Goal: Transaction & Acquisition: Obtain resource

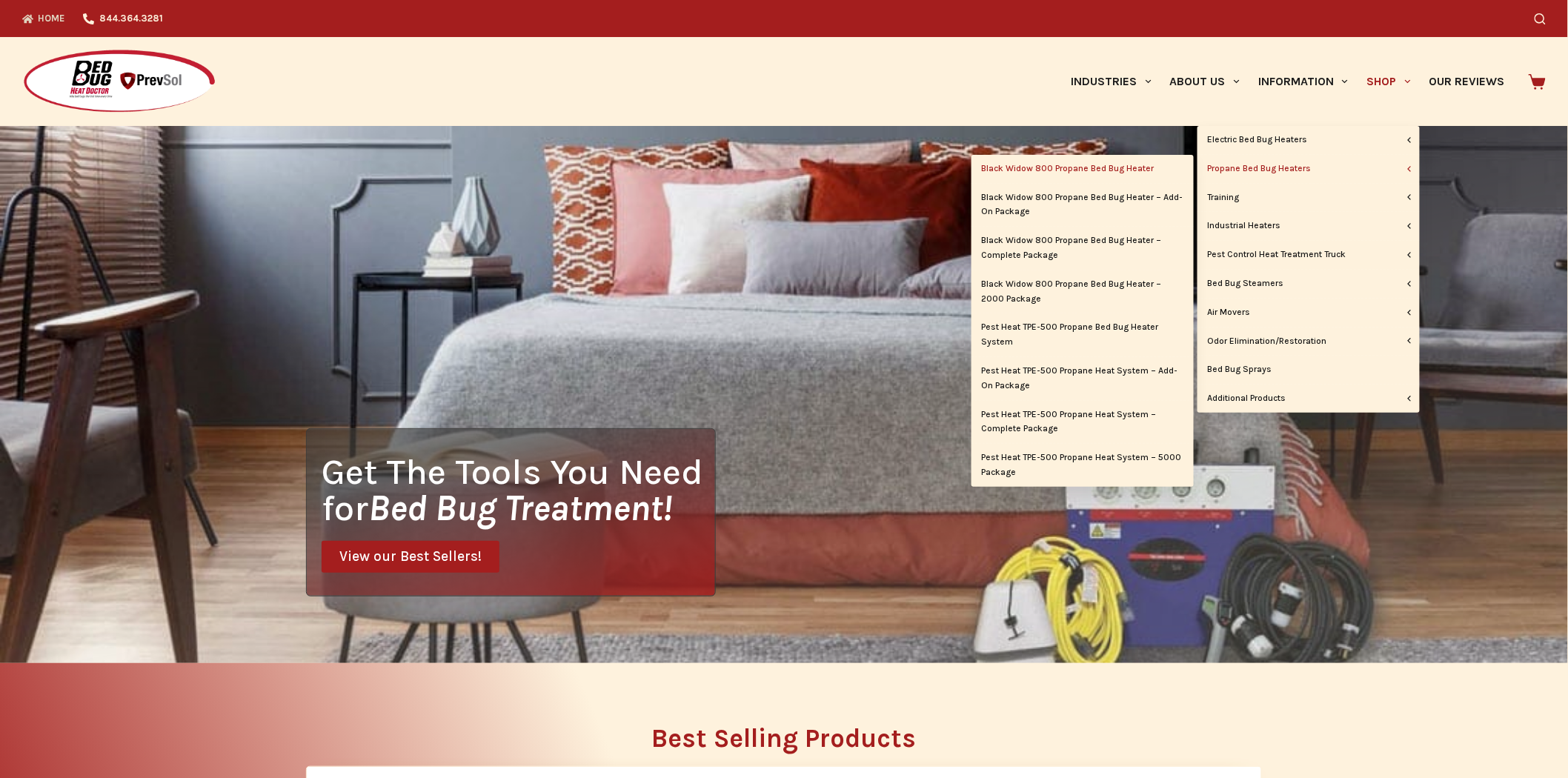
click at [1104, 159] on link "Black Widow 800 Propane Bed Bug Heater" at bounding box center [1083, 169] width 223 height 28
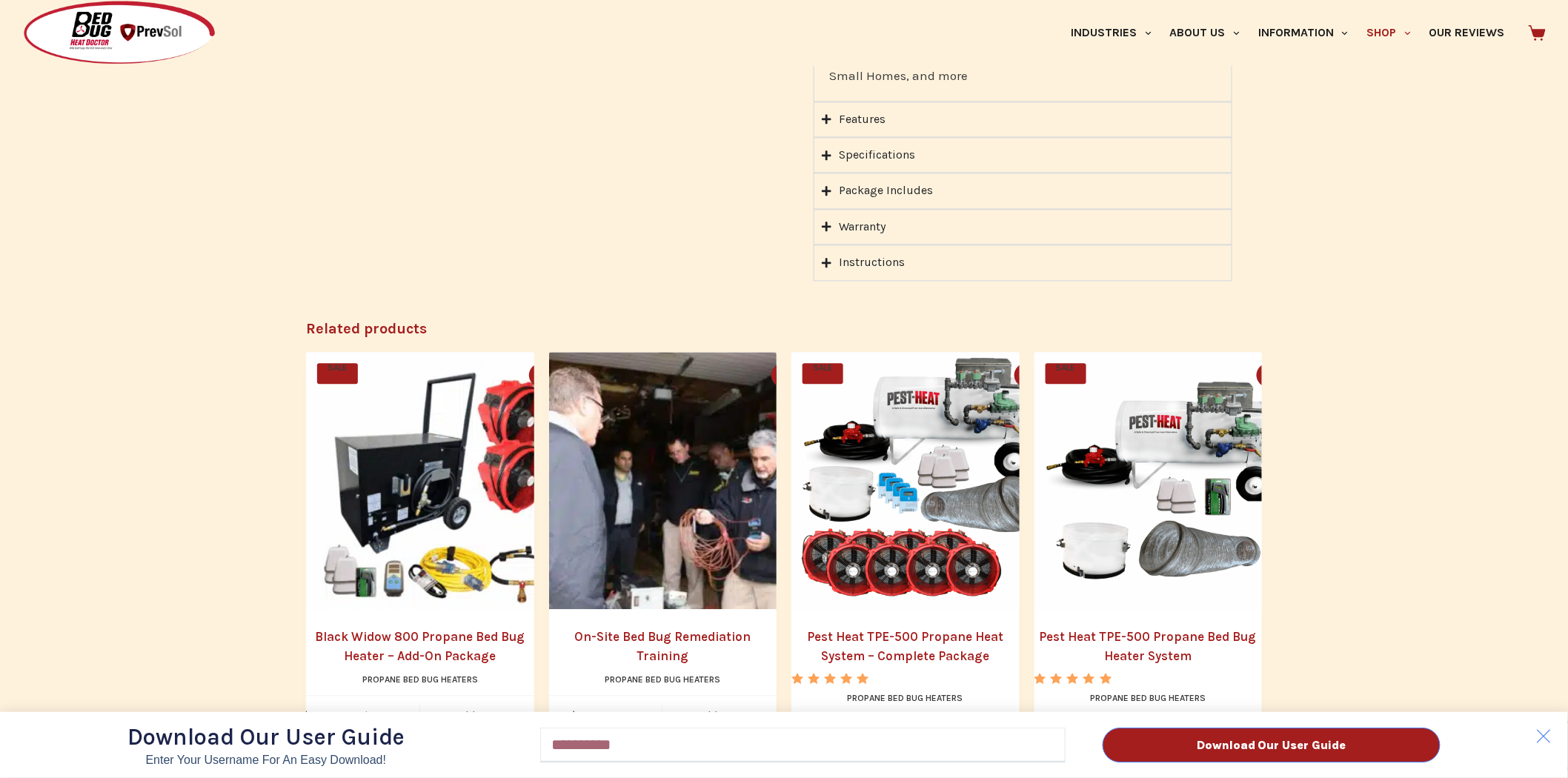
scroll to position [1234, 0]
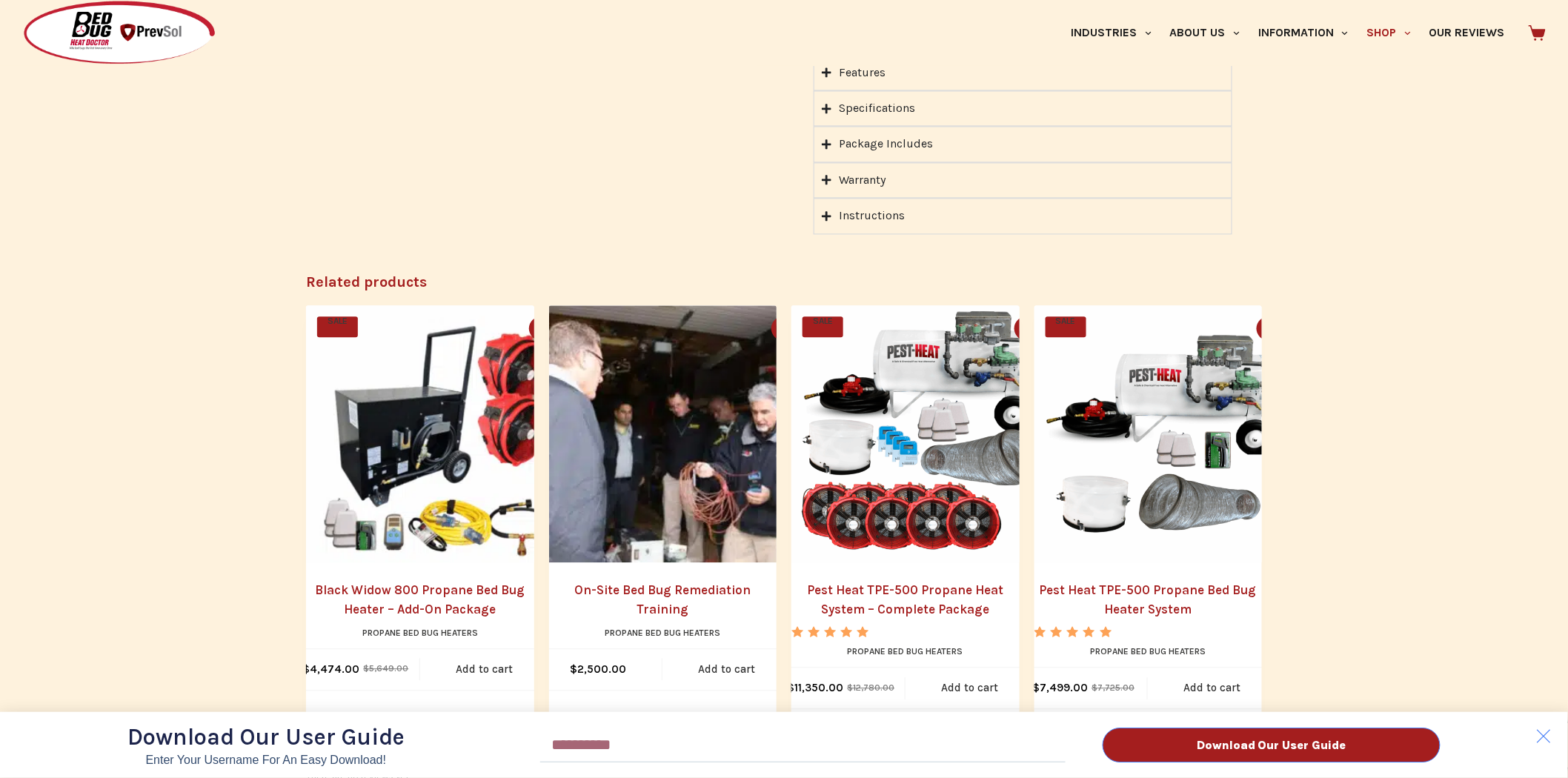
click at [831, 140] on div "Download Our User Guide Enter Your Username for an Easy Download! Email Downloa…" at bounding box center [784, 389] width 1568 height 778
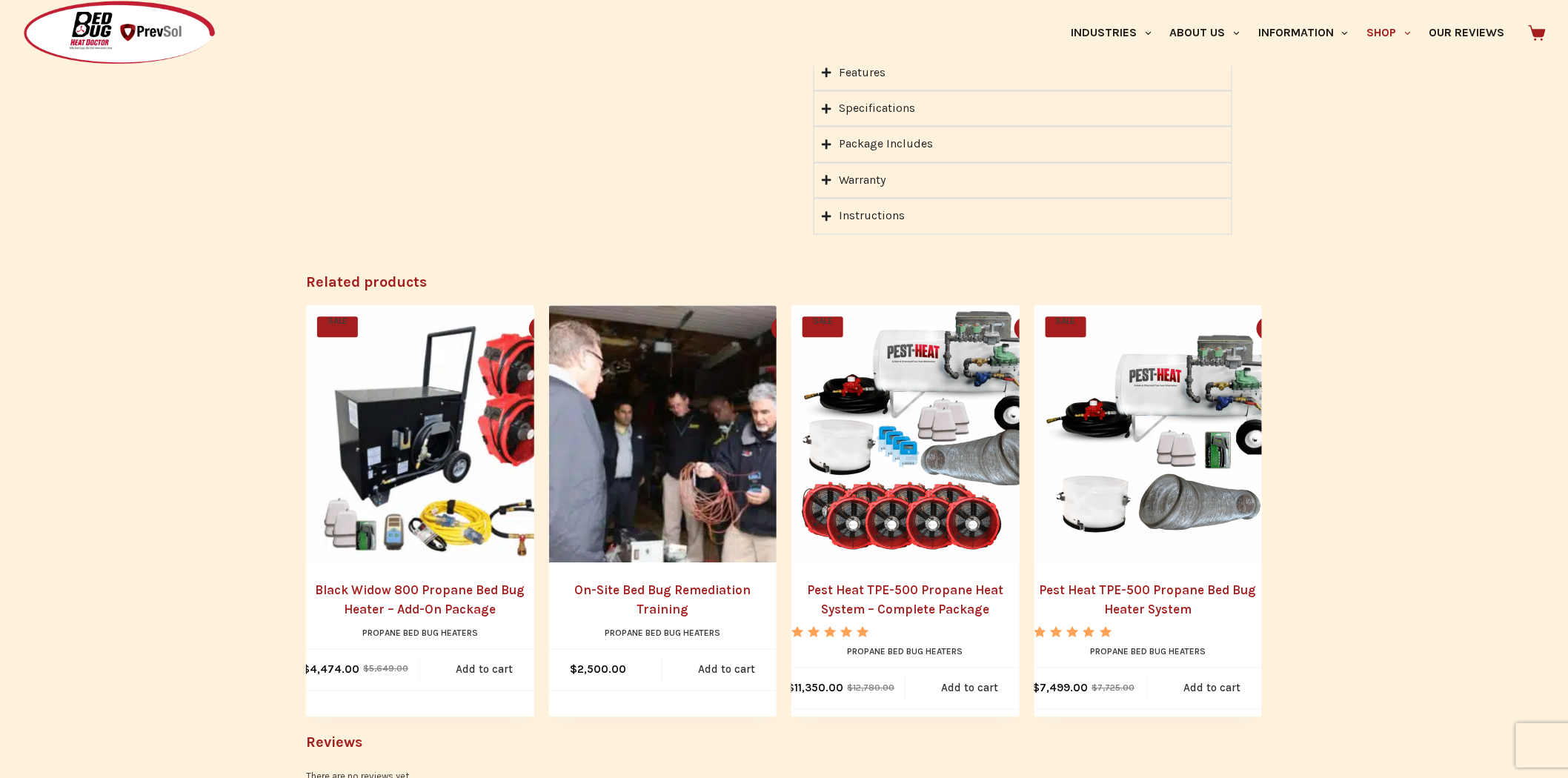
click at [825, 141] on icon "Accordion. Open links with Enter or Space, close with Escape, and navigate with…" at bounding box center [826, 144] width 10 height 11
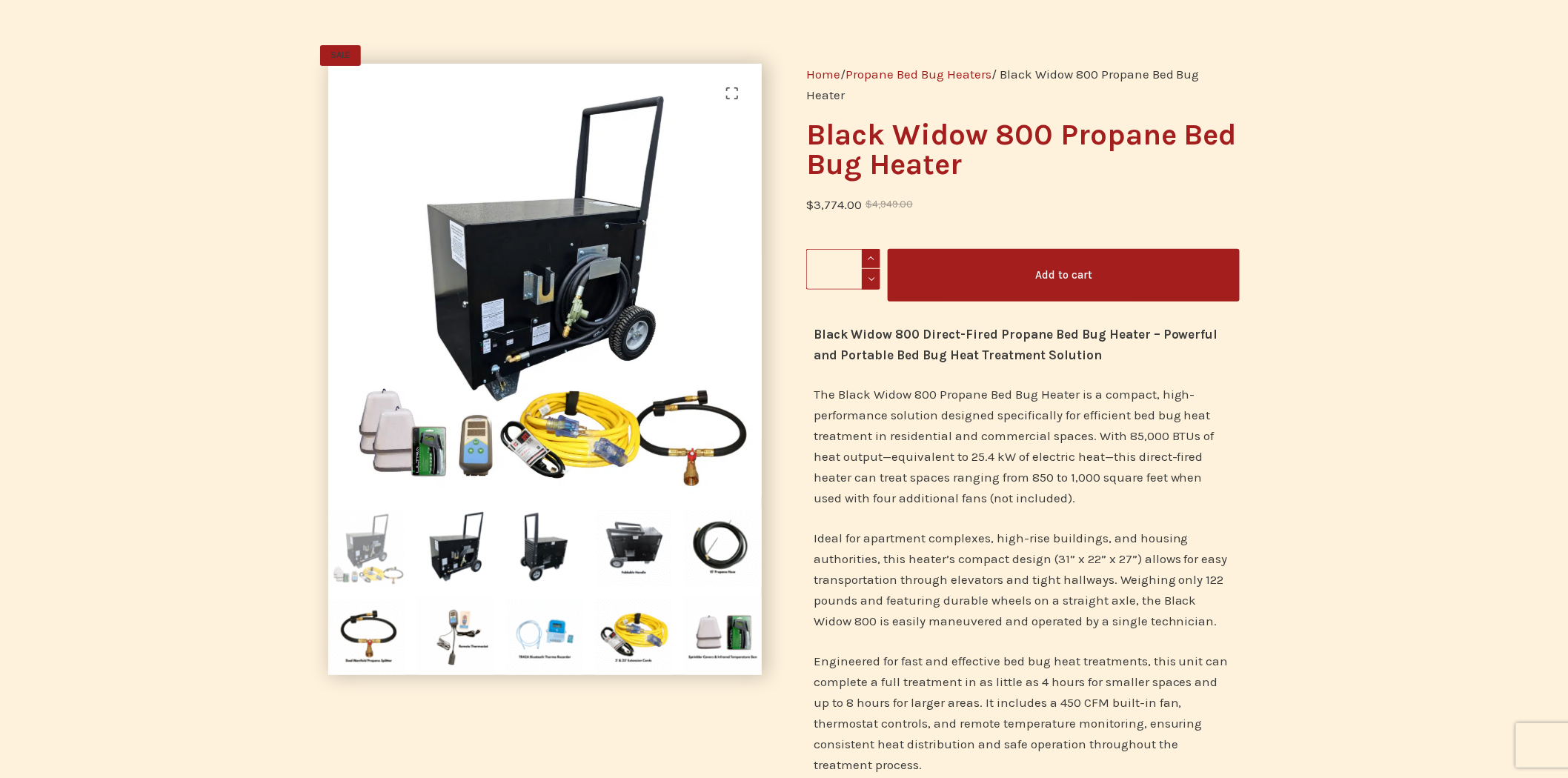
scroll to position [82, 0]
